Goal: Find specific page/section: Find specific page/section

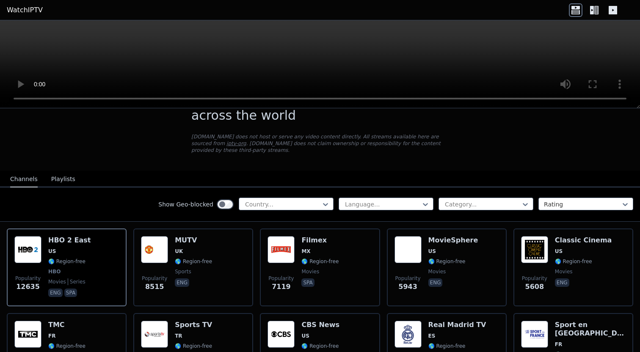
scroll to position [34, 0]
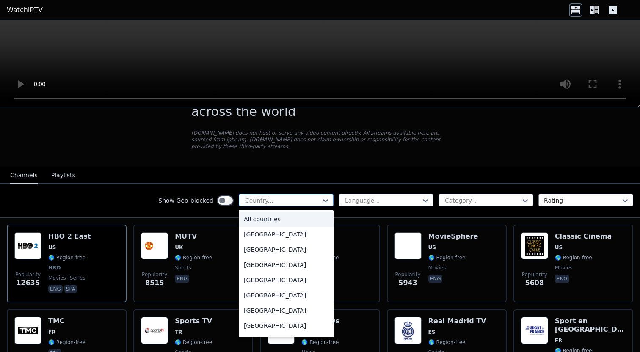
click at [252, 200] on div at bounding box center [282, 201] width 77 height 8
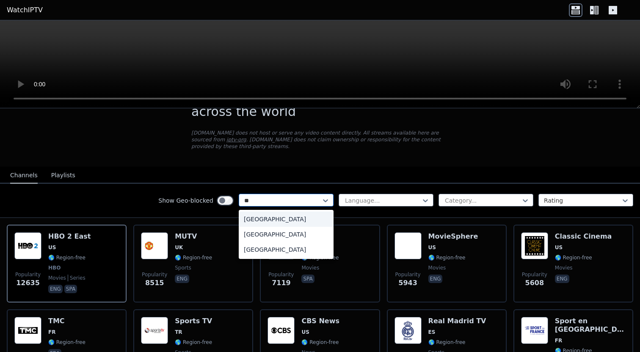
type input "***"
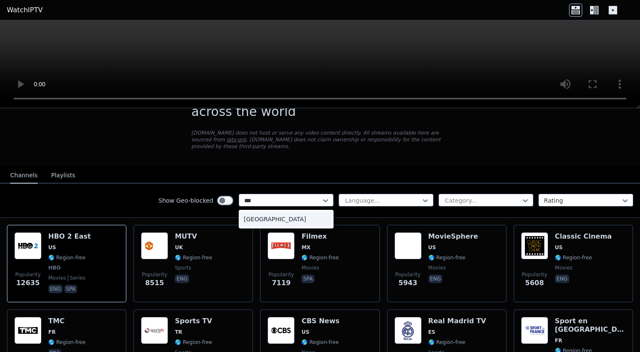
click at [254, 218] on div "Sweden" at bounding box center [286, 219] width 95 height 15
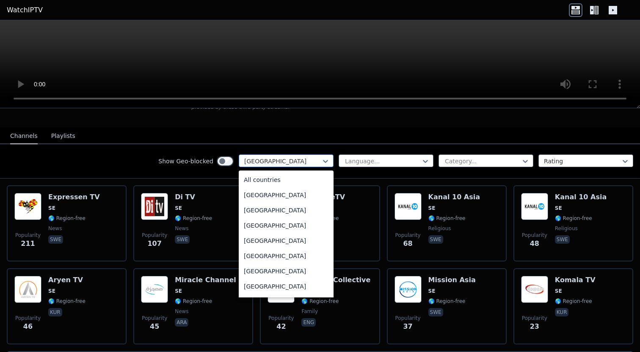
scroll to position [2633, 0]
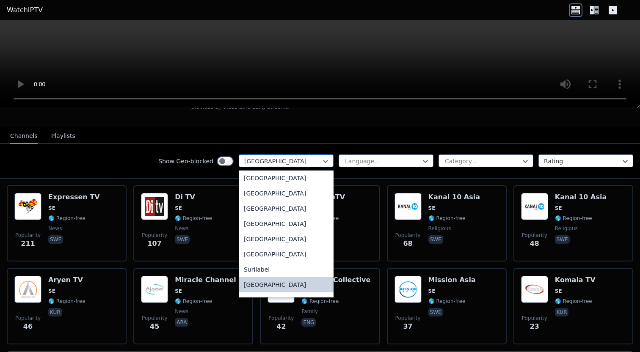
click at [312, 158] on div at bounding box center [282, 161] width 77 height 8
click at [269, 286] on div "Sweden" at bounding box center [286, 284] width 95 height 15
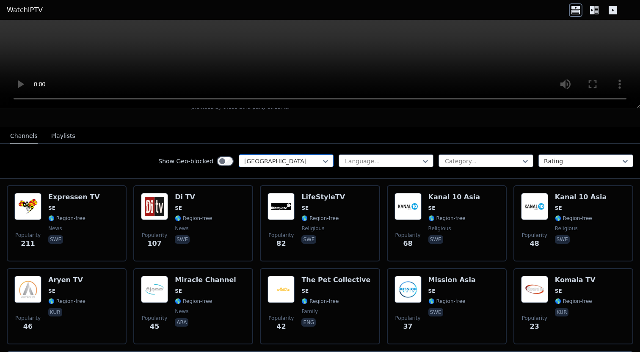
click at [282, 163] on div at bounding box center [282, 161] width 77 height 8
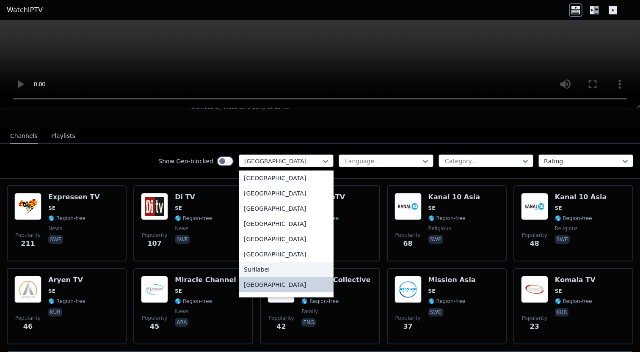
click at [270, 272] on div "Surilabel" at bounding box center [286, 269] width 95 height 15
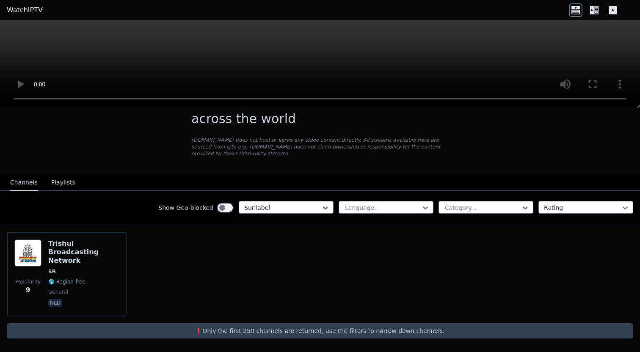
scroll to position [19, 0]
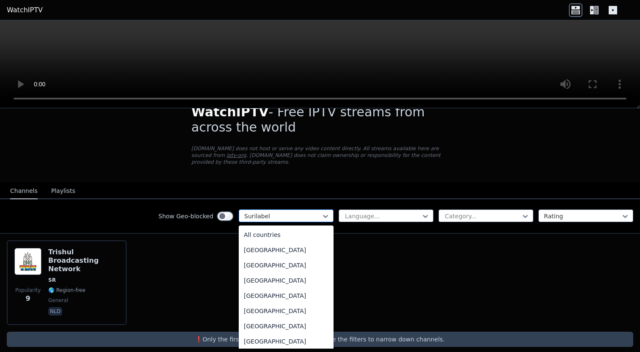
click at [255, 216] on div at bounding box center [282, 216] width 77 height 8
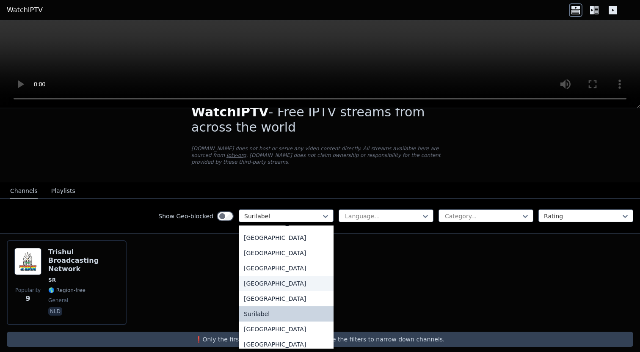
scroll to position [2652, 0]
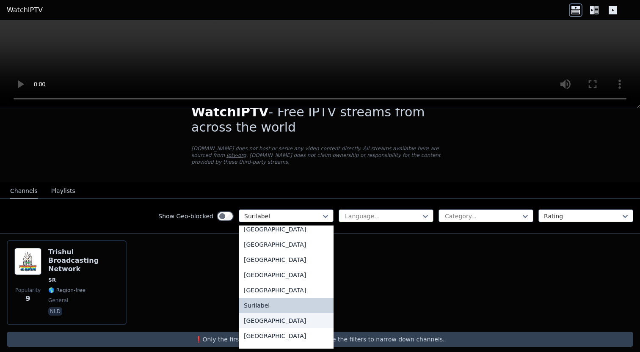
click at [263, 318] on div "Sweden" at bounding box center [286, 320] width 95 height 15
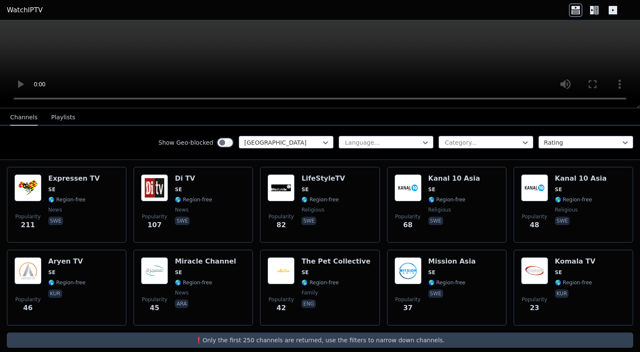
scroll to position [102, 0]
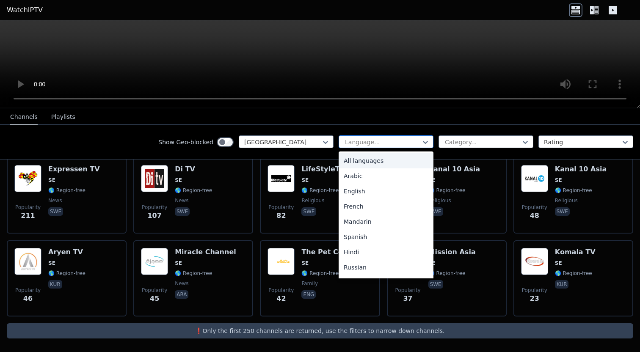
click at [361, 141] on div at bounding box center [382, 142] width 77 height 8
type input "**"
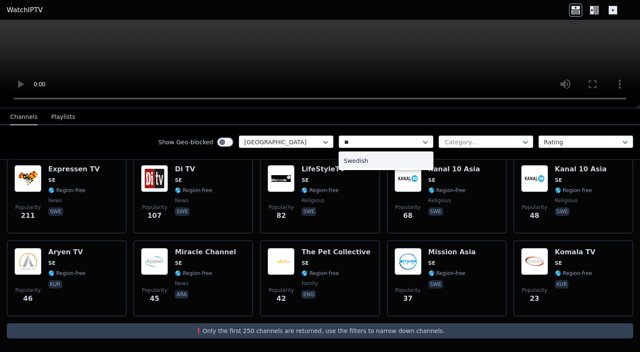
click at [362, 158] on div "Swedish" at bounding box center [386, 160] width 95 height 15
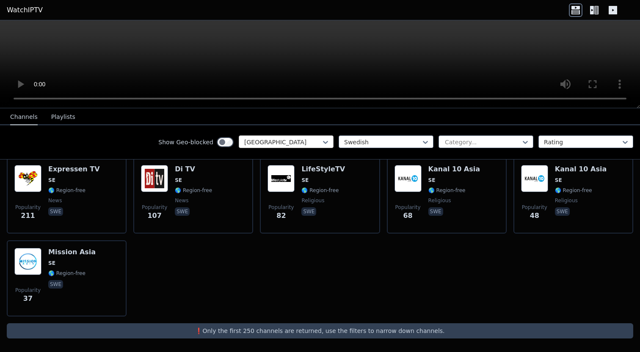
click at [313, 141] on div at bounding box center [282, 142] width 77 height 8
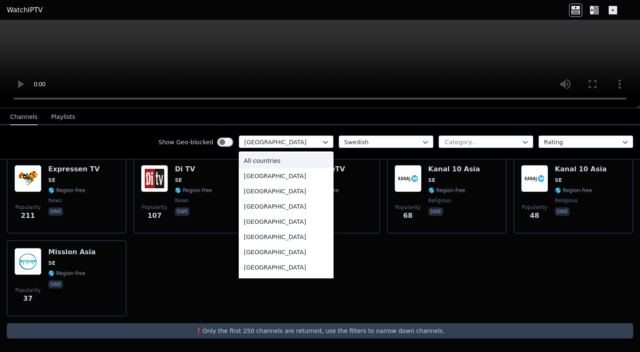
click at [301, 161] on div "All countries" at bounding box center [286, 160] width 95 height 15
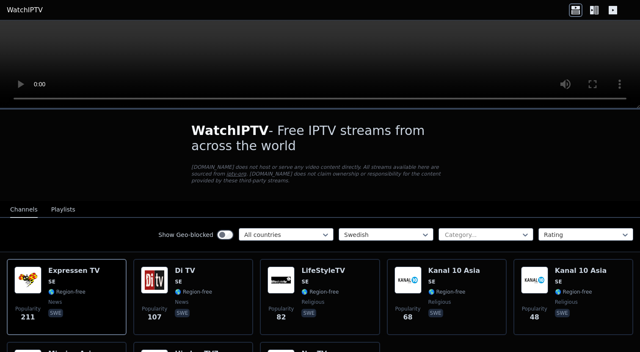
scroll to position [102, 0]
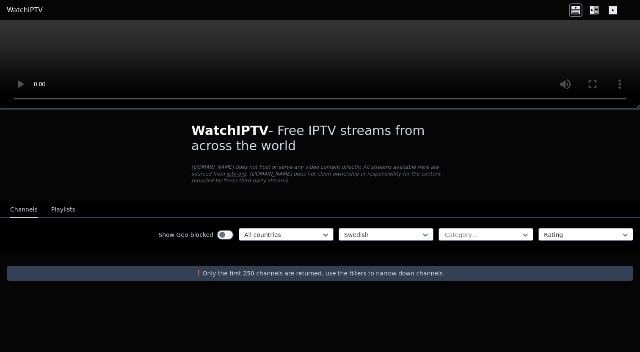
scroll to position [102, 0]
